Goal: Information Seeking & Learning: Learn about a topic

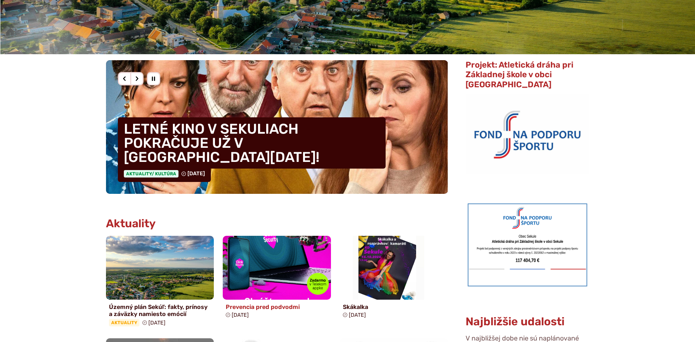
scroll to position [228, 0]
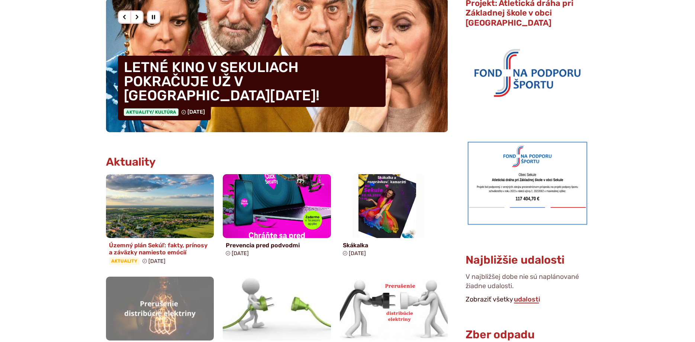
click at [145, 204] on img at bounding box center [160, 206] width 124 height 73
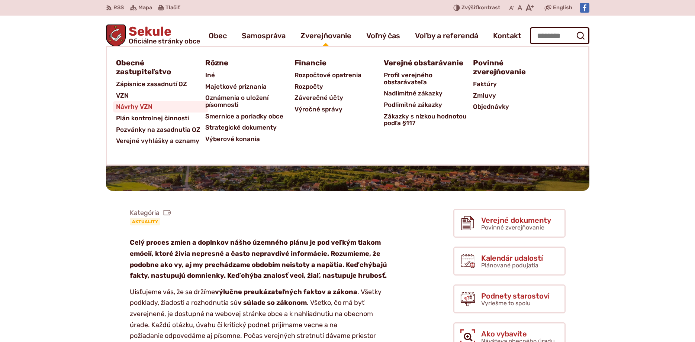
click at [129, 106] on span "Návrhy VZN" at bounding box center [134, 107] width 36 height 12
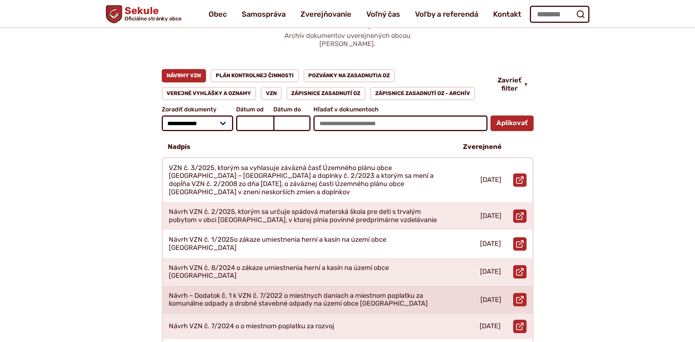
scroll to position [76, 0]
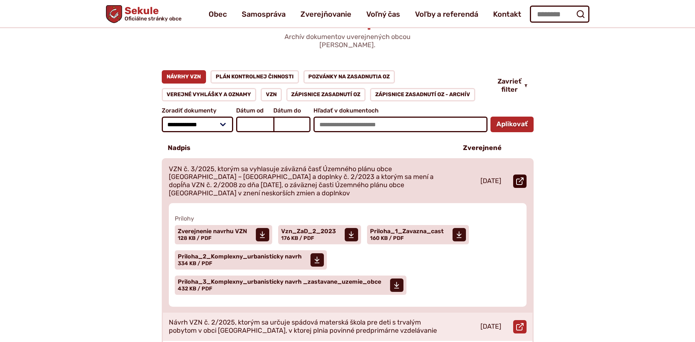
click at [522, 178] on icon at bounding box center [519, 181] width 7 height 7
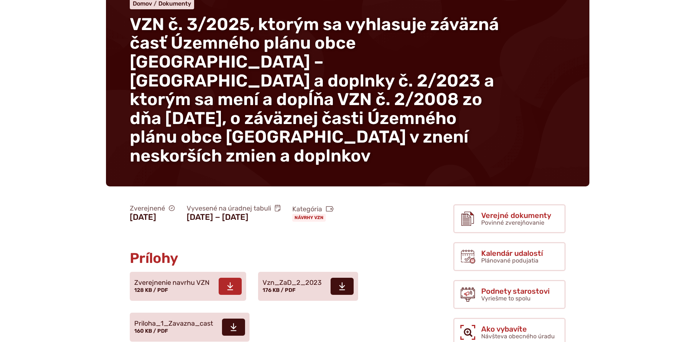
scroll to position [76, 0]
